Goal: Information Seeking & Learning: Learn about a topic

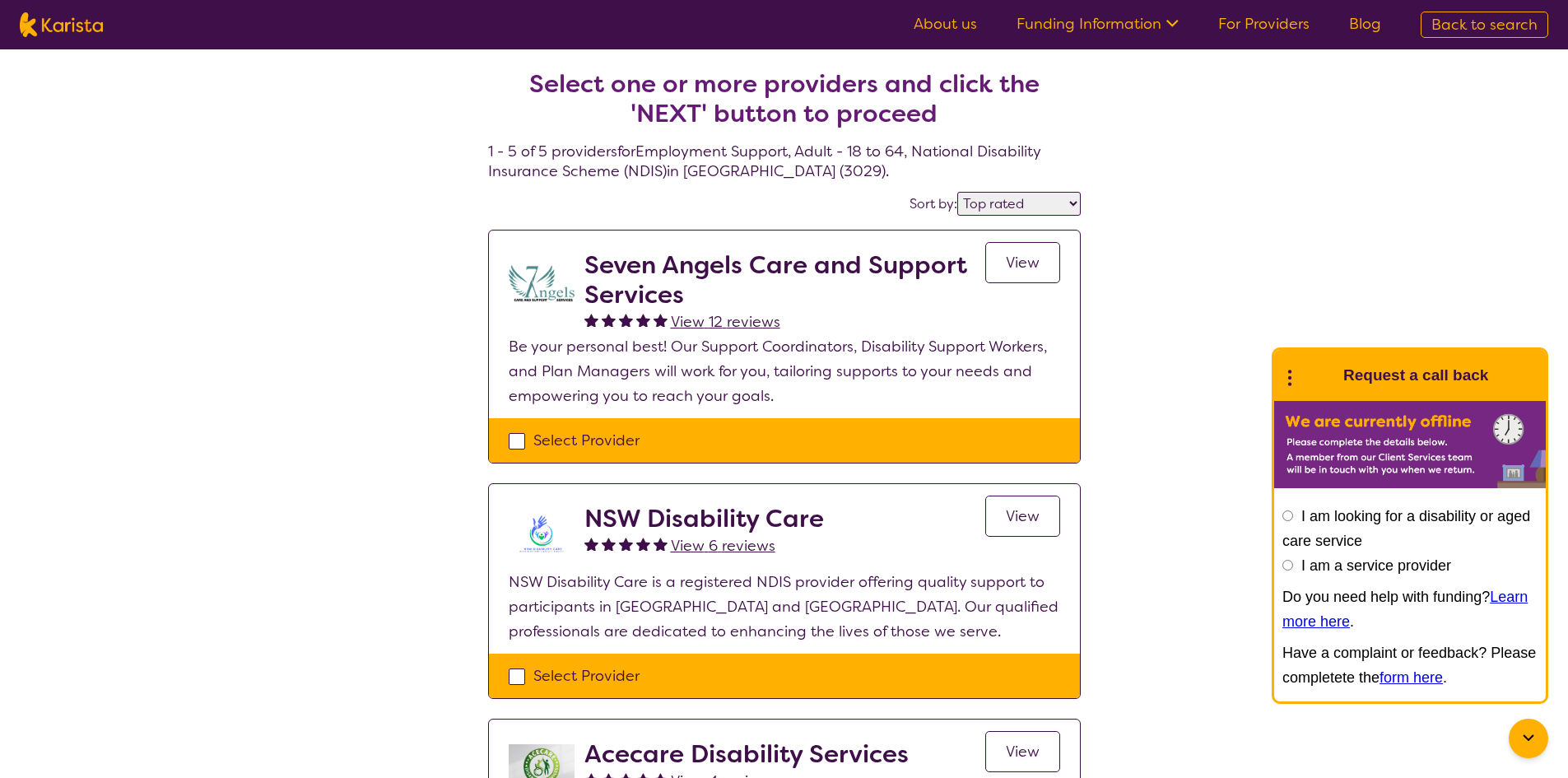
select select "by_score"
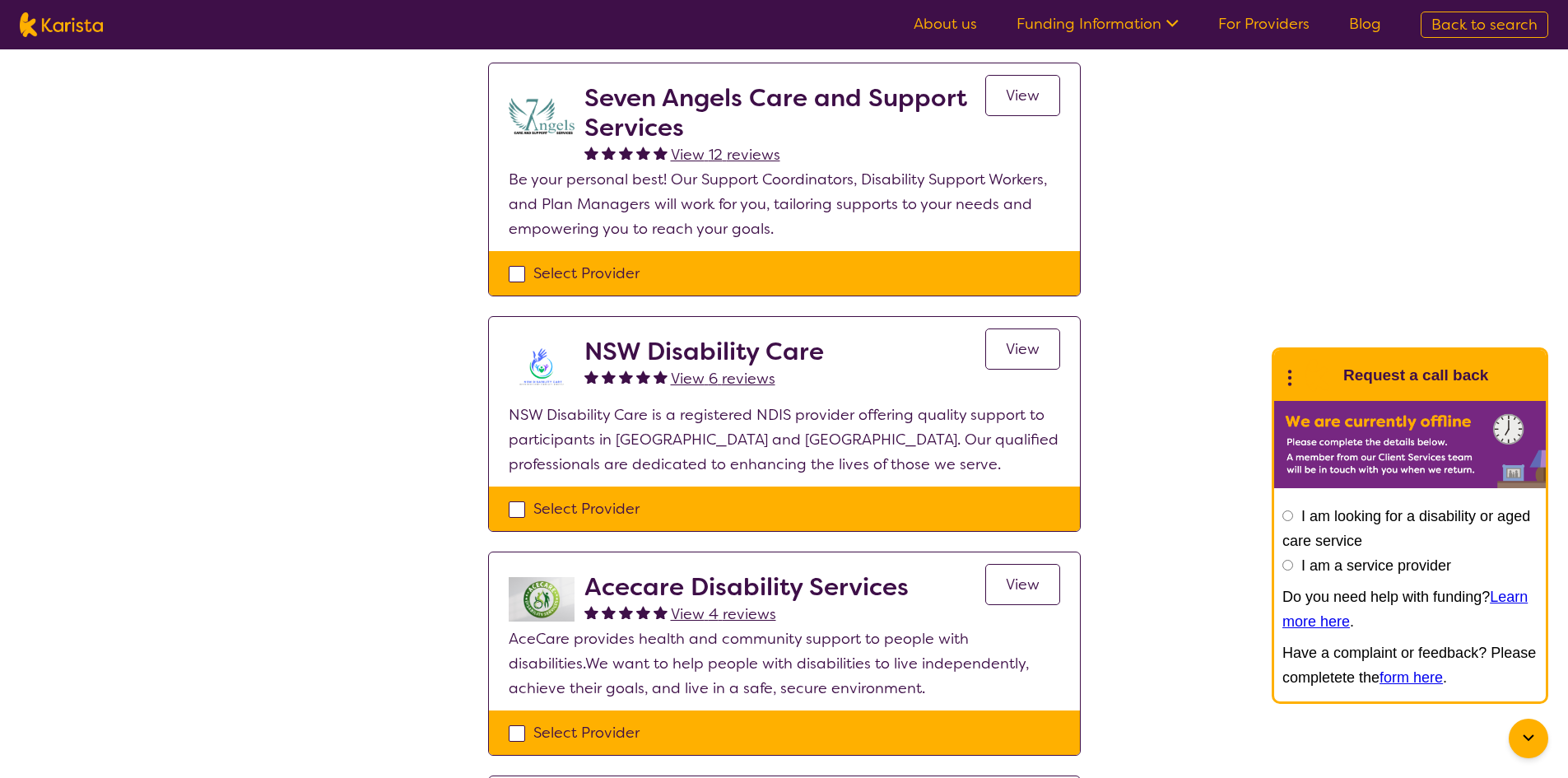
scroll to position [165, 0]
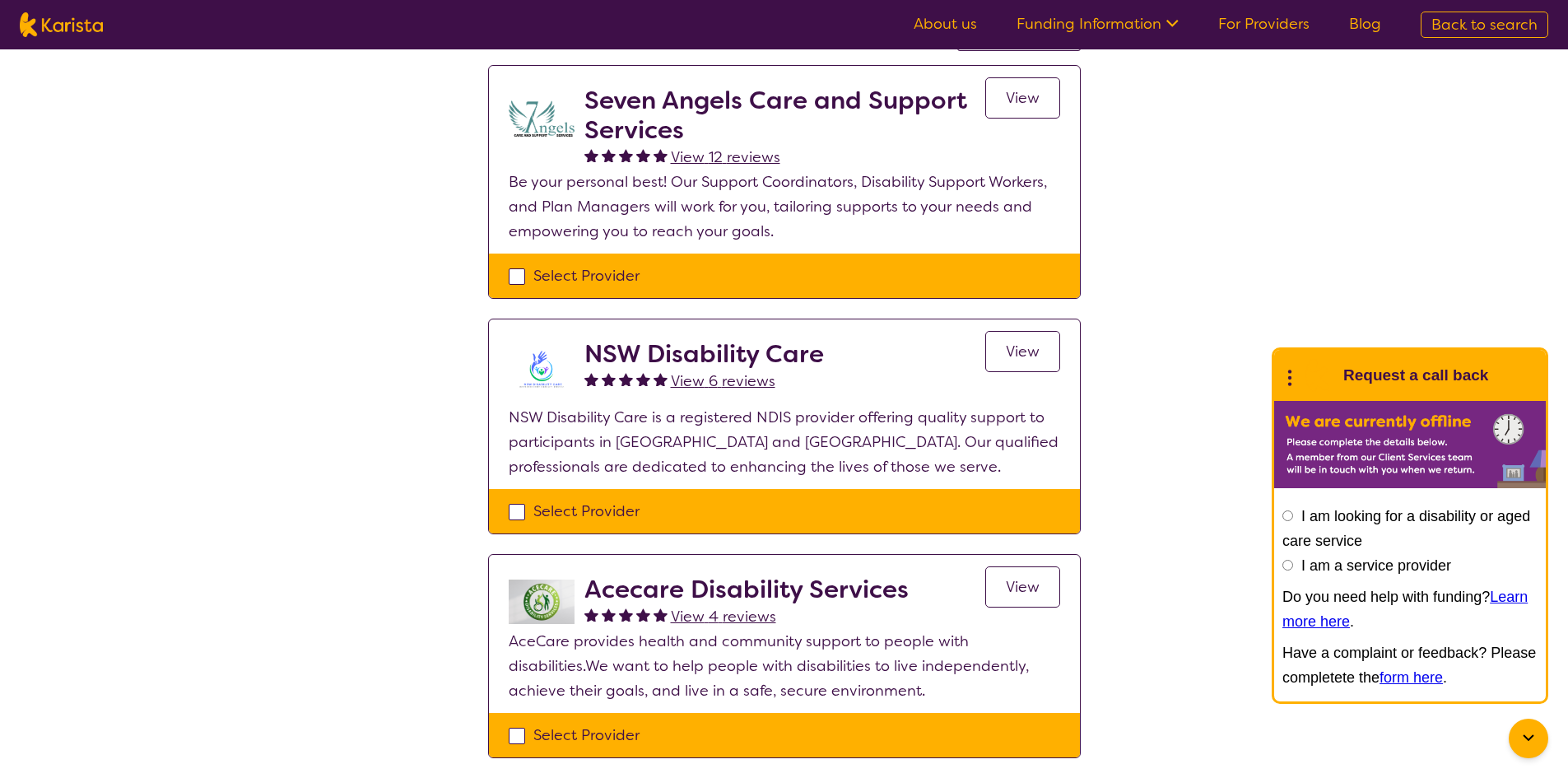
click at [92, 24] on img at bounding box center [61, 24] width 83 height 25
select select "Employment Support"
select select "AD"
select select "NDIS"
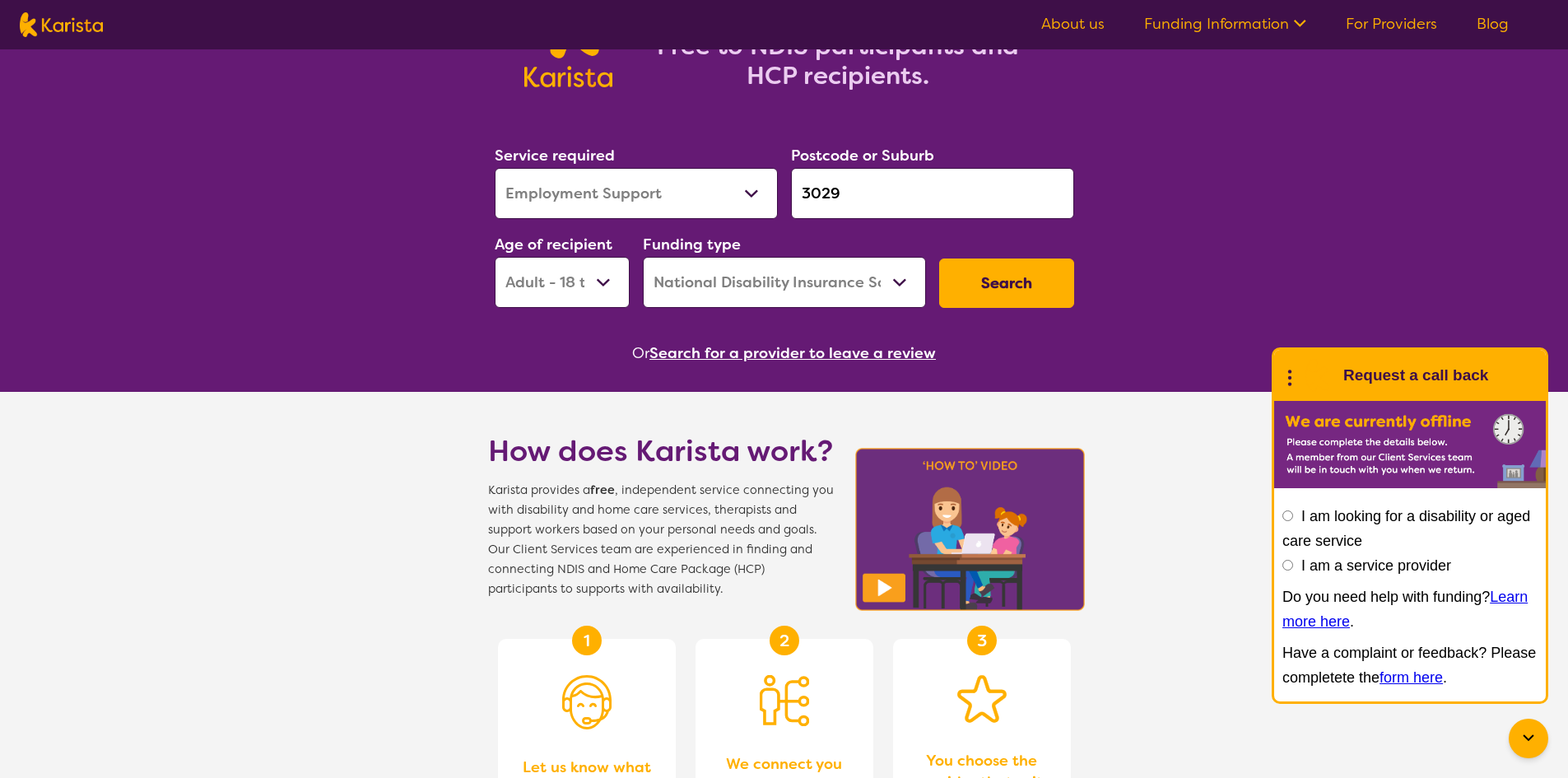
click at [525, 277] on select "Early Childhood - 0 to 9 Child - 10 to 11 Adolescent - 12 to 17 Adult - 18 to 6…" at bounding box center [562, 283] width 135 height 51
